Goal: Task Accomplishment & Management: Manage account settings

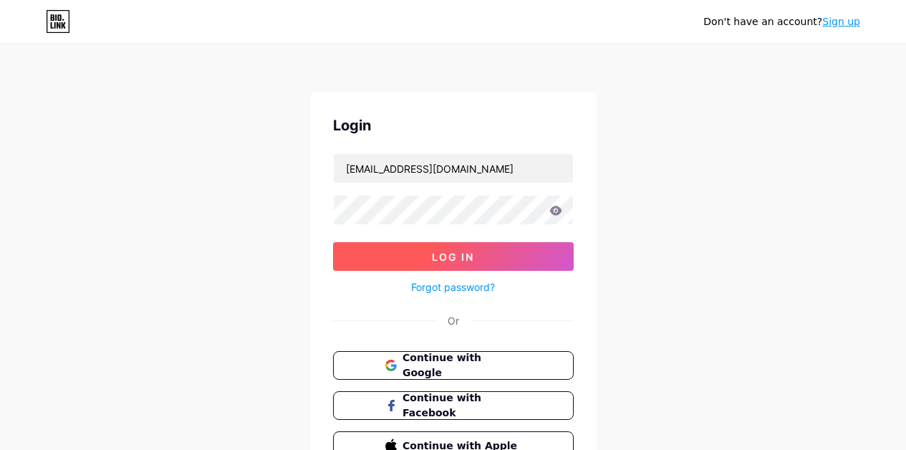
click at [453, 256] on span "Log In" at bounding box center [453, 257] width 42 height 12
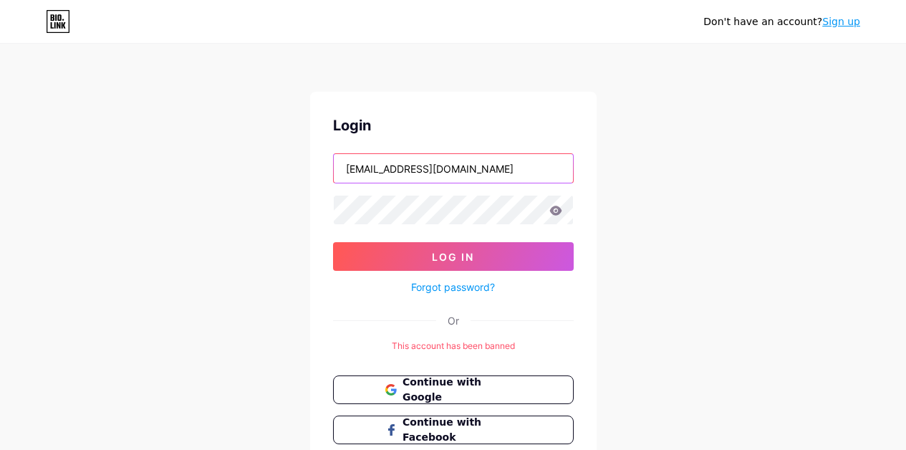
click at [460, 166] on input "[EMAIL_ADDRESS][DOMAIN_NAME]" at bounding box center [453, 168] width 239 height 29
type input "[EMAIL_ADDRESS][DOMAIN_NAME]"
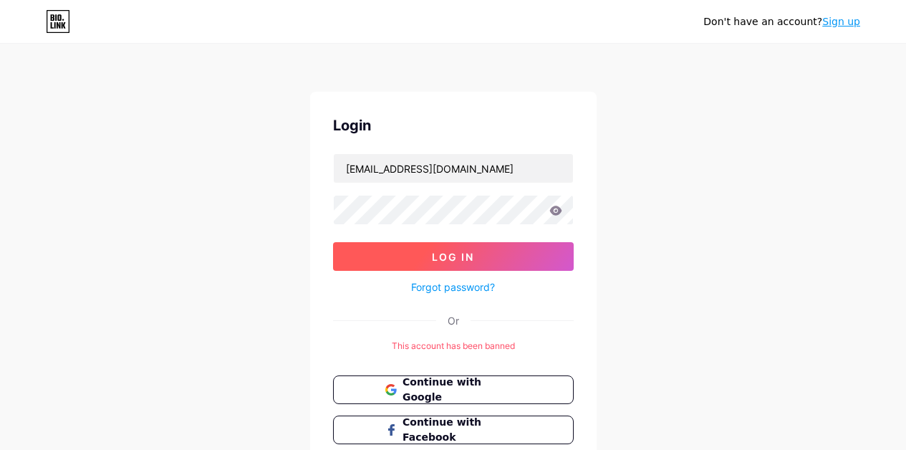
click at [458, 256] on span "Log In" at bounding box center [453, 257] width 42 height 12
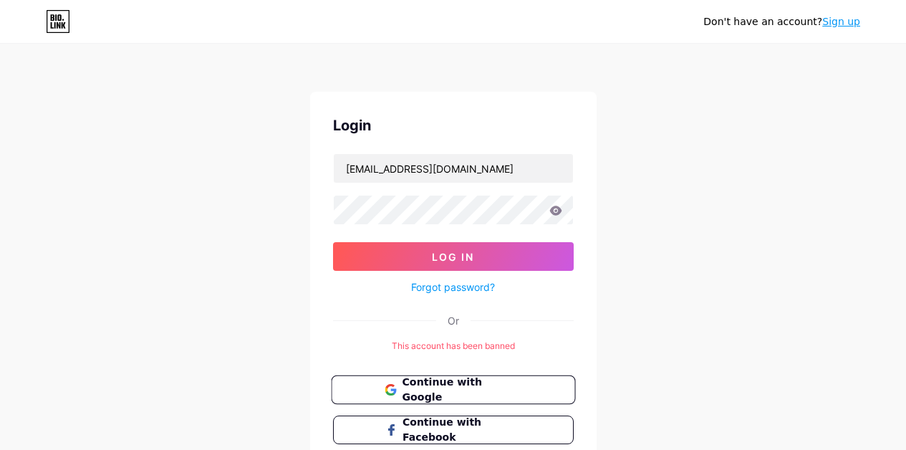
click at [470, 385] on span "Continue with Google" at bounding box center [462, 390] width 120 height 31
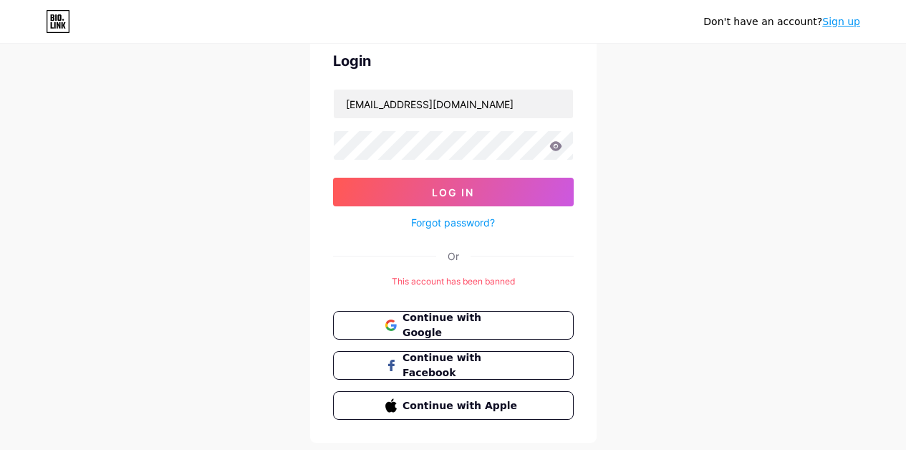
scroll to position [102, 0]
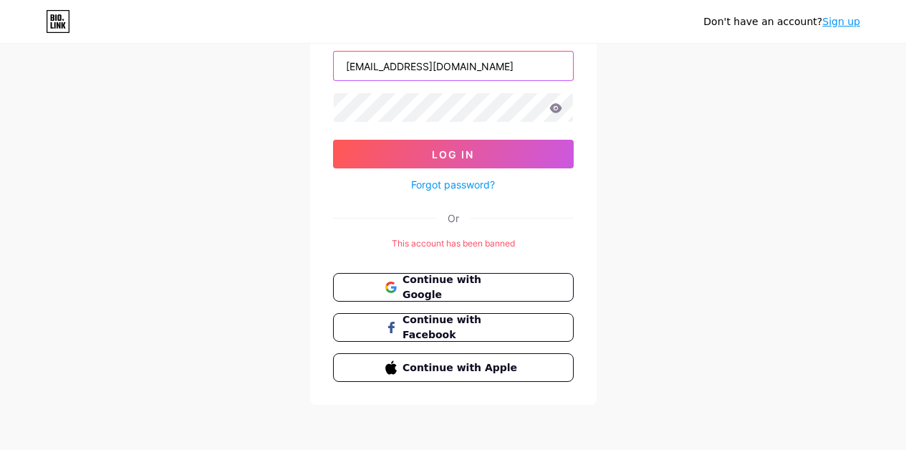
click at [499, 72] on input "[EMAIL_ADDRESS][DOMAIN_NAME]" at bounding box center [453, 66] width 239 height 29
type input "[EMAIL_ADDRESS][DOMAIN_NAME]"
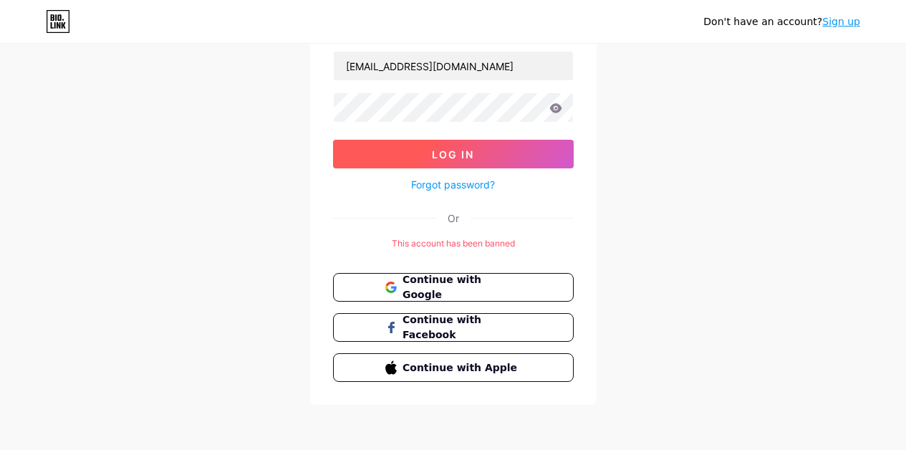
click at [477, 150] on button "Log In" at bounding box center [453, 154] width 241 height 29
